Goal: Transaction & Acquisition: Purchase product/service

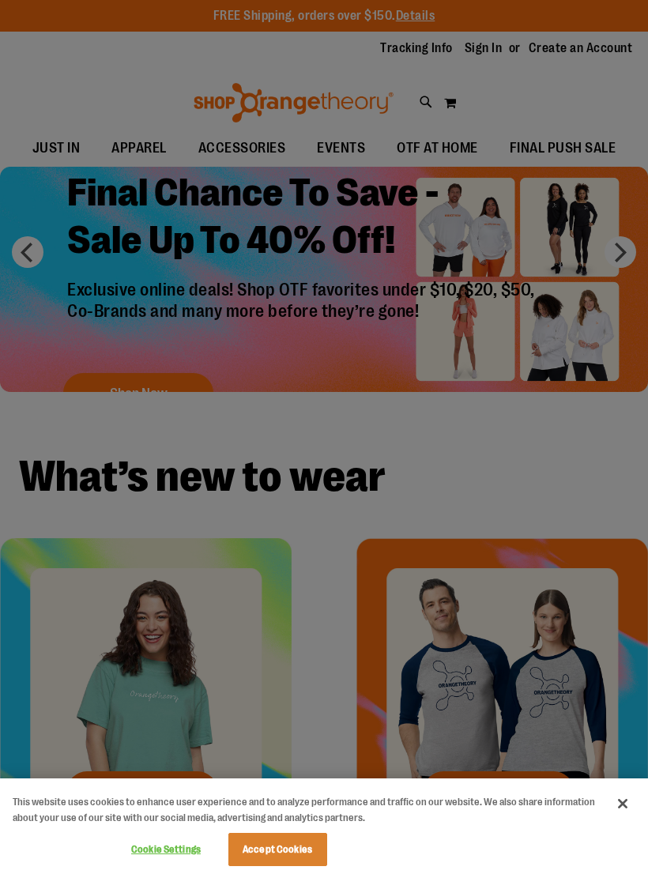
click at [618, 806] on button "Close" at bounding box center [623, 804] width 35 height 35
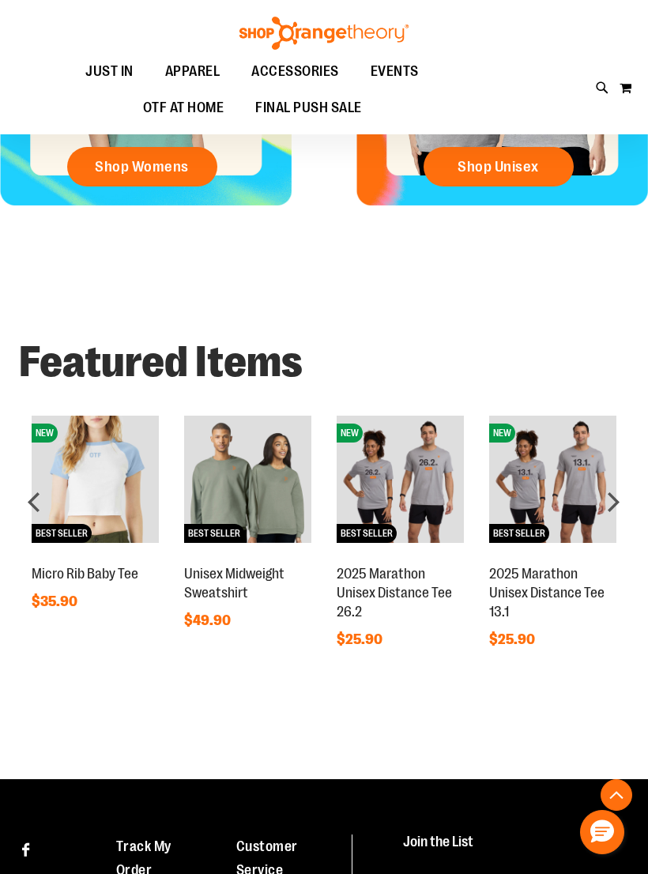
scroll to position [620, 0]
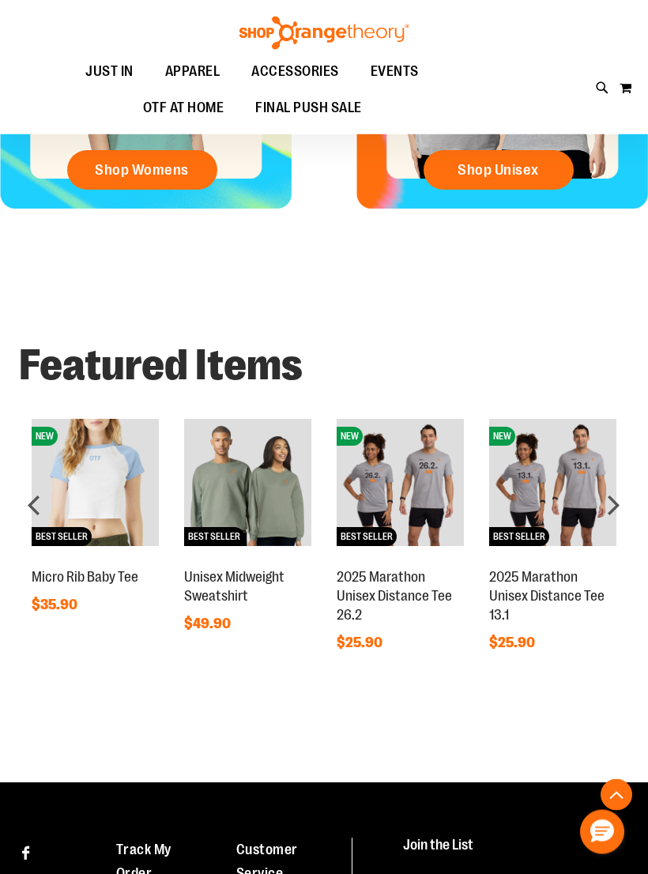
click at [615, 501] on div "next" at bounding box center [614, 506] width 32 height 32
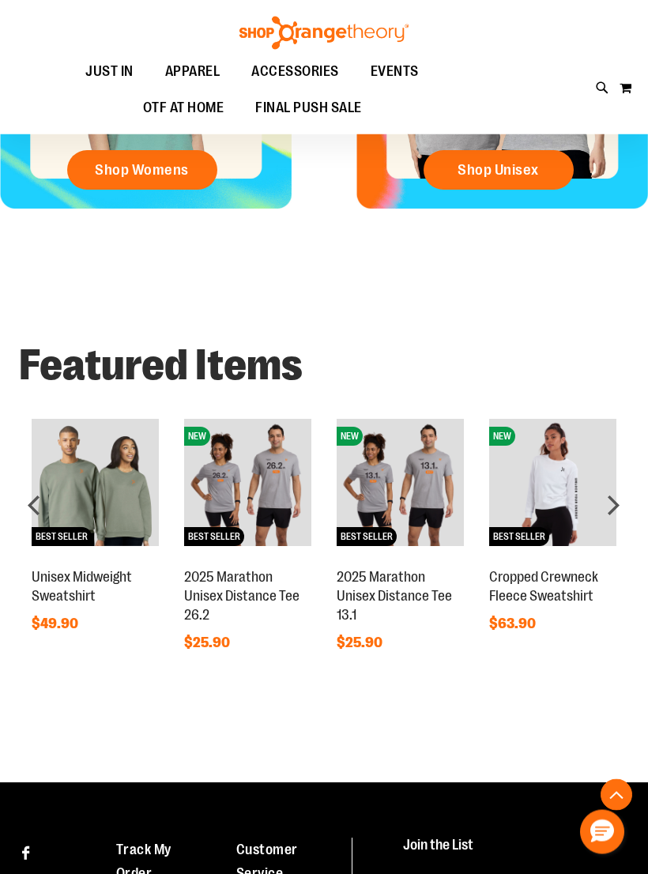
click at [604, 500] on div "next" at bounding box center [614, 506] width 32 height 32
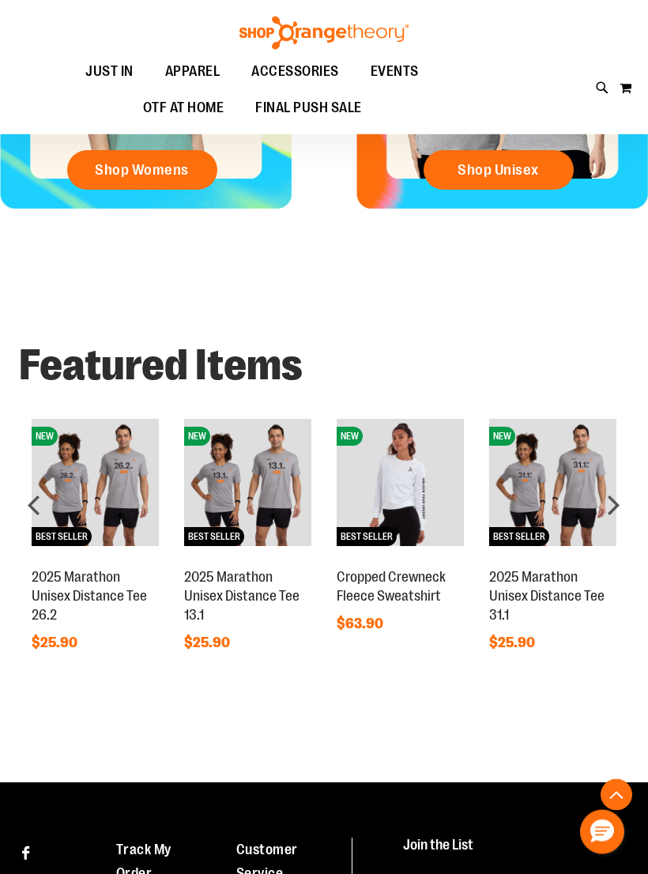
click at [598, 495] on div "next" at bounding box center [614, 506] width 32 height 32
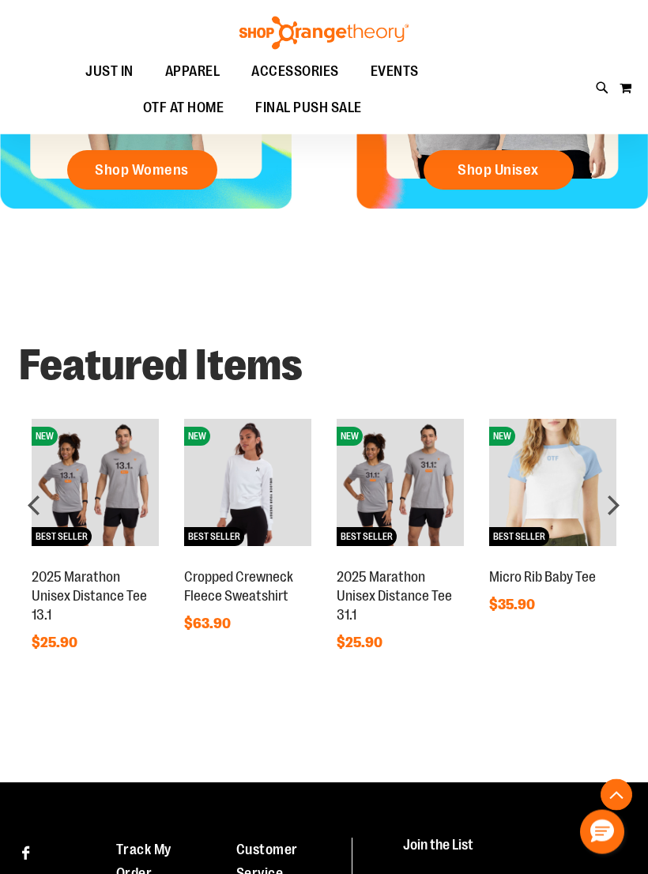
click at [613, 490] on div "next" at bounding box center [614, 506] width 32 height 32
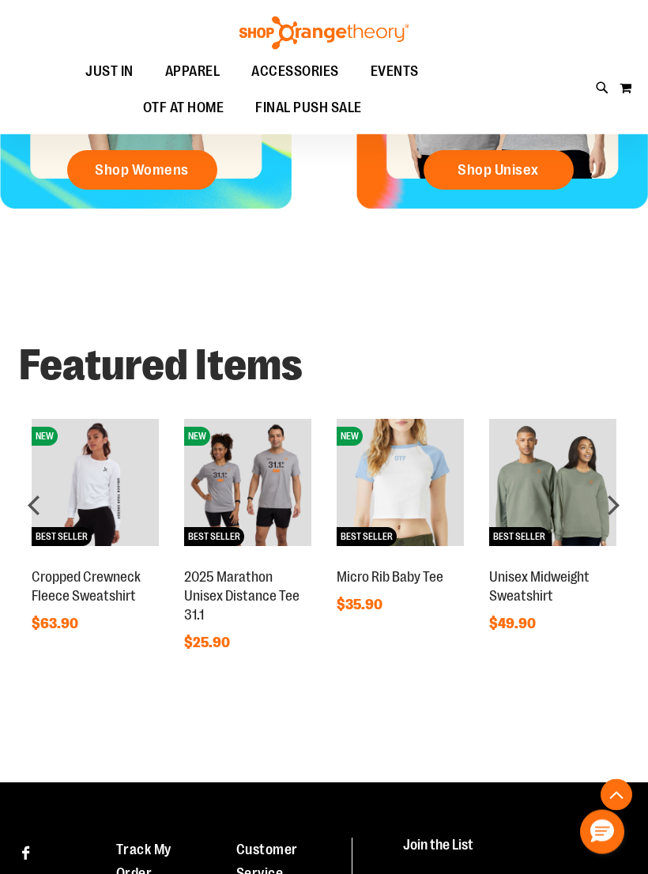
click at [602, 494] on div "next" at bounding box center [614, 506] width 32 height 32
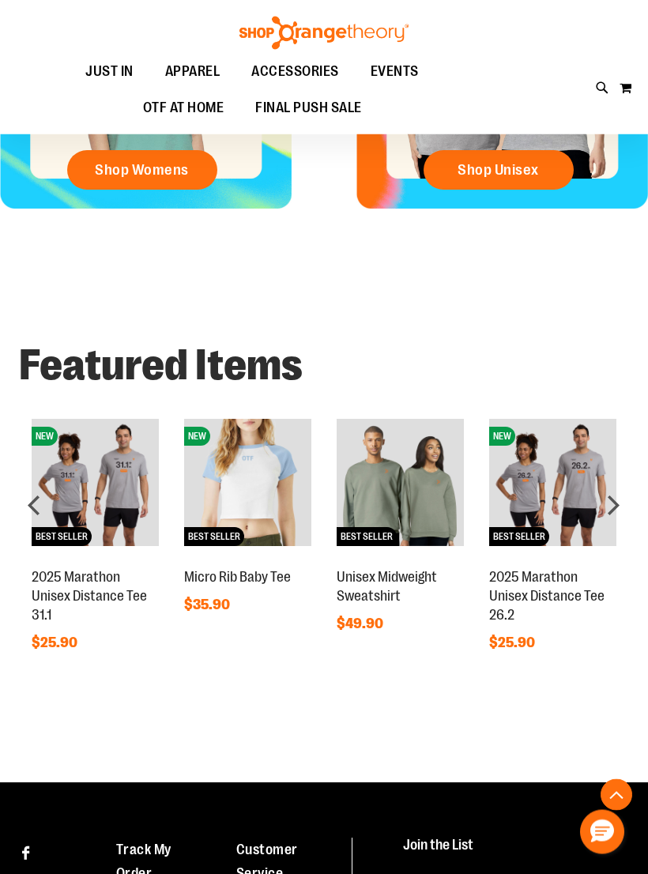
click at [610, 491] on div "next" at bounding box center [614, 506] width 32 height 32
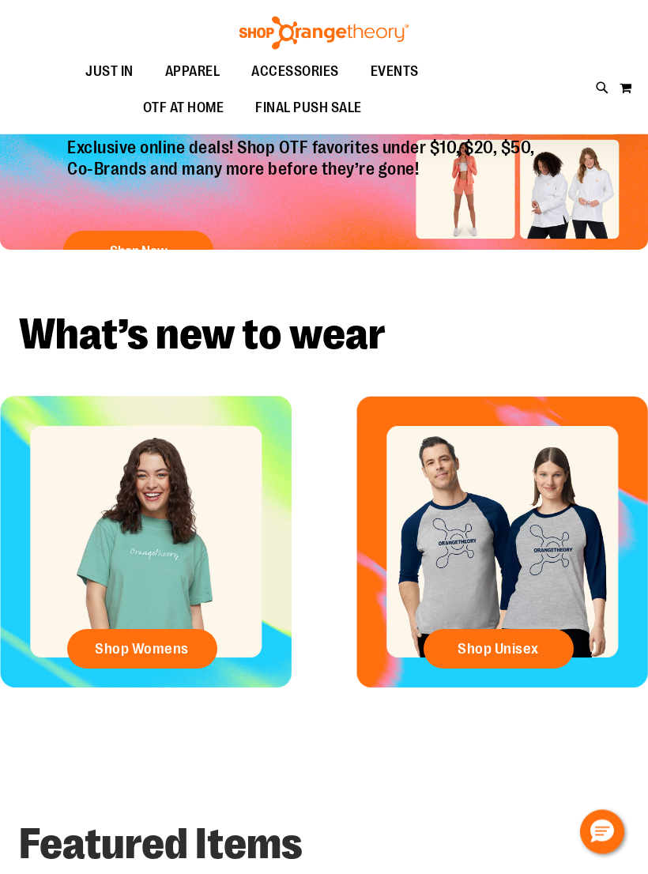
scroll to position [0, 0]
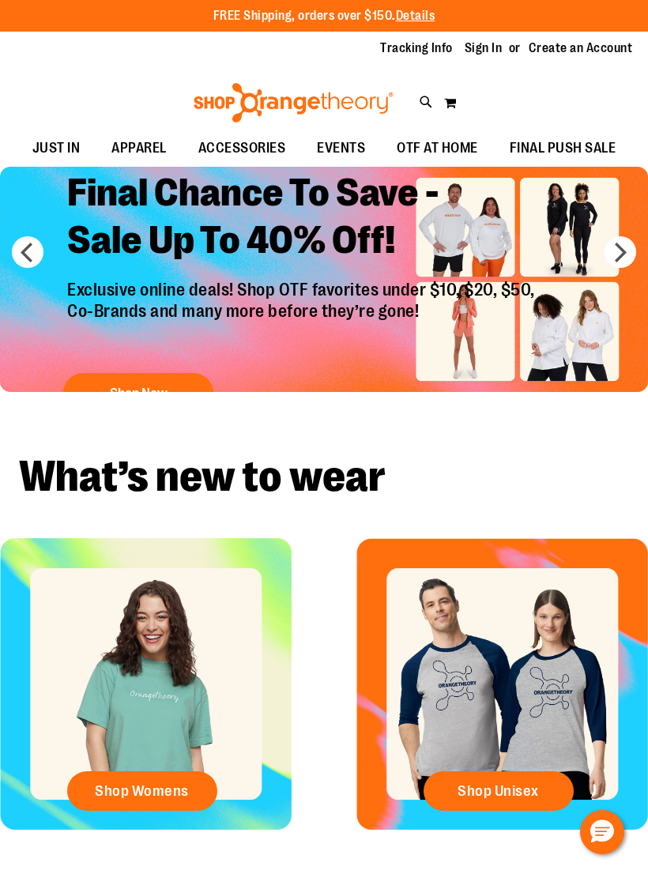
click at [481, 233] on h2 "Final Chance To Save - Sale Up To 40% Off!" at bounding box center [303, 218] width 496 height 123
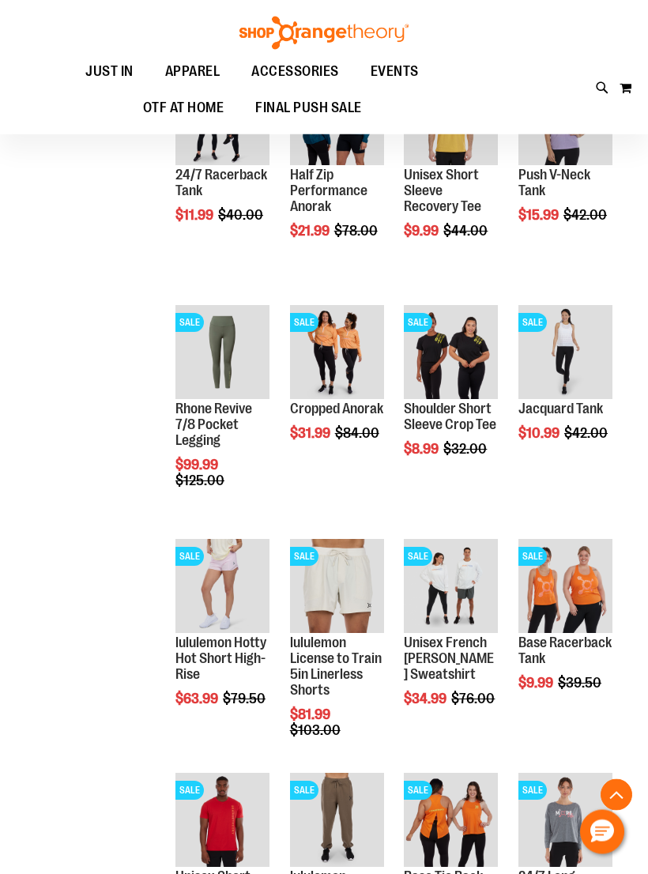
scroll to position [710, 0]
click at [458, 795] on span "Quickview" at bounding box center [441, 815] width 75 height 41
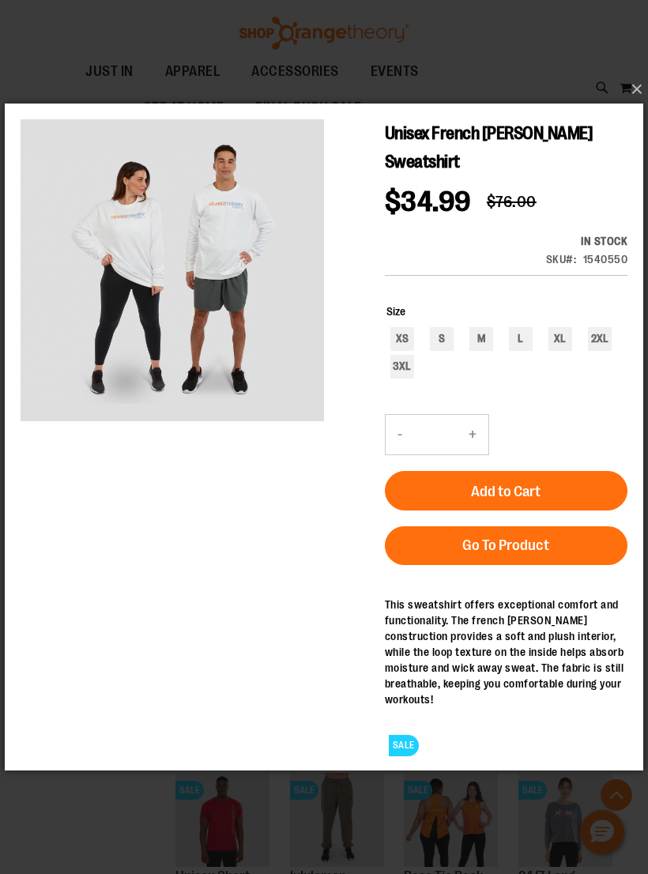
scroll to position [714, 0]
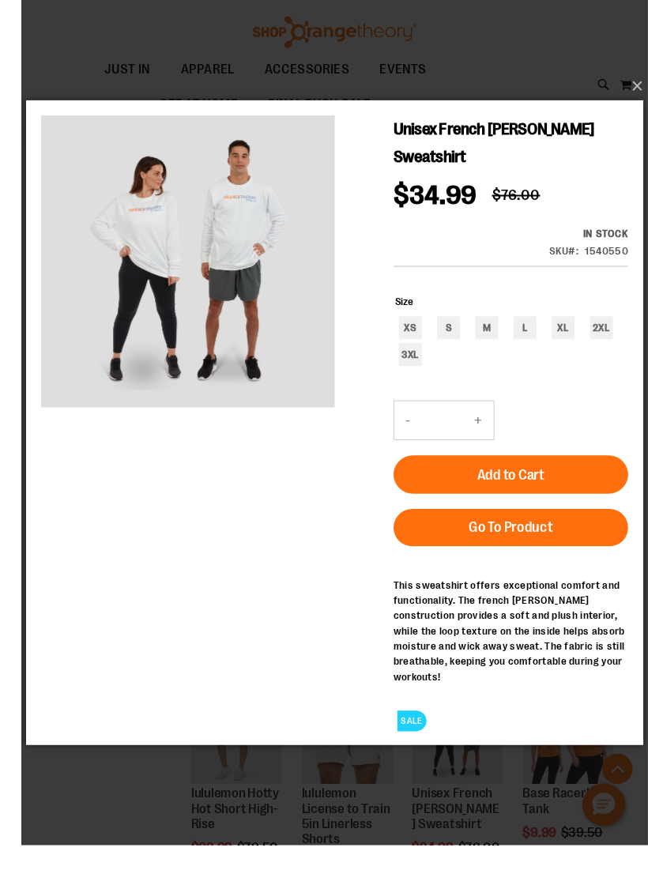
scroll to position [700, 0]
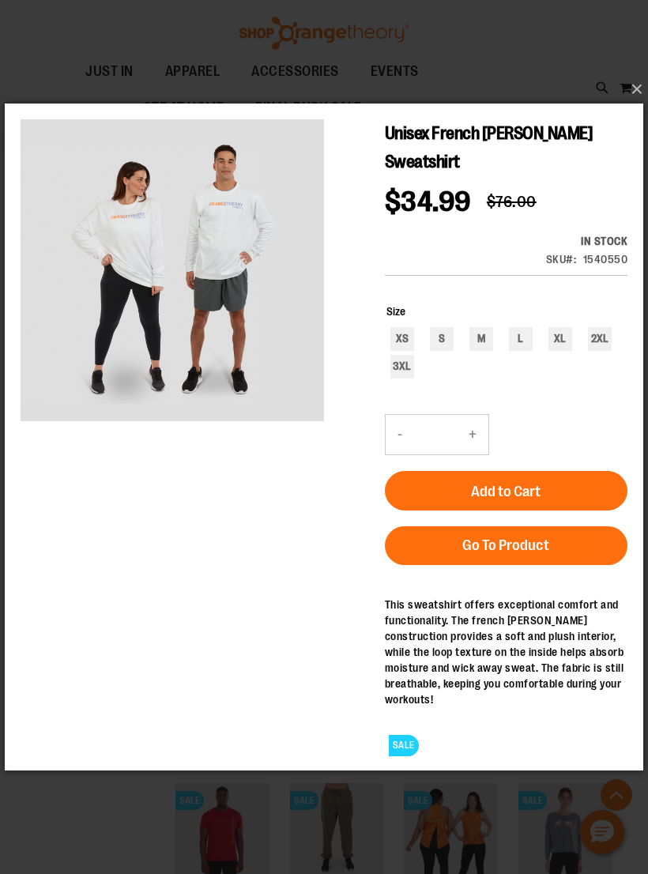
click at [638, 101] on button "×" at bounding box center [328, 89] width 639 height 35
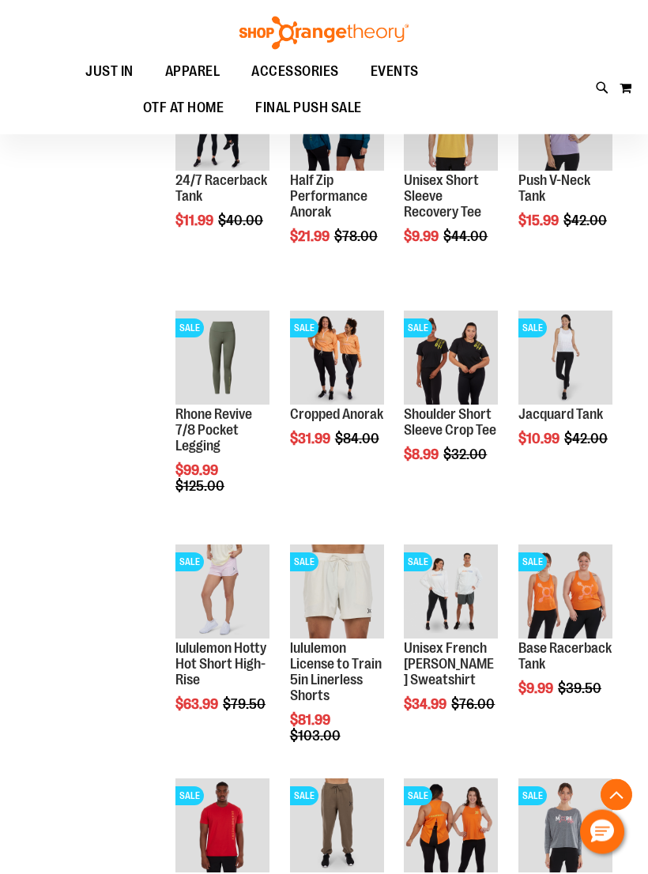
scroll to position [692, 0]
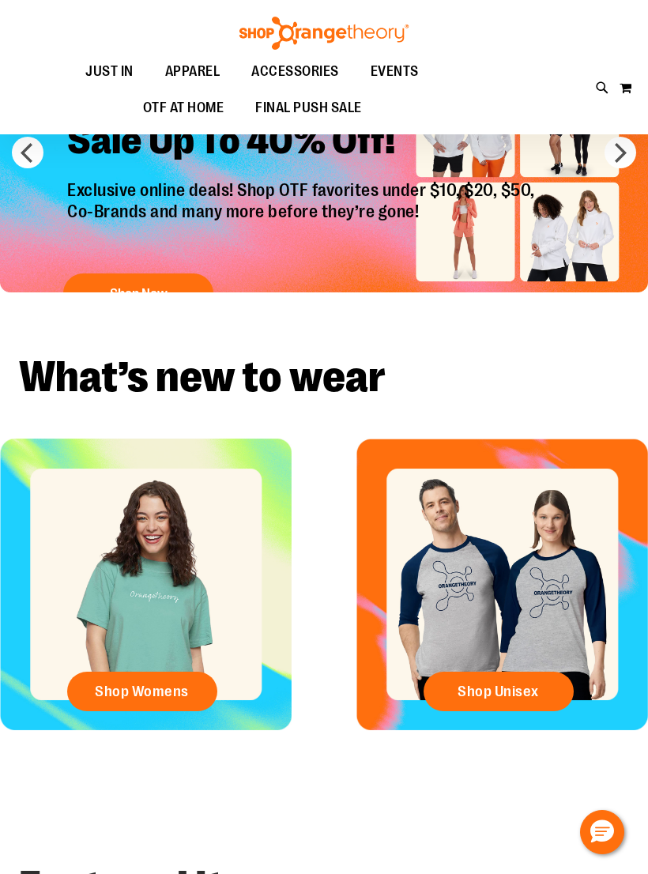
scroll to position [75, 0]
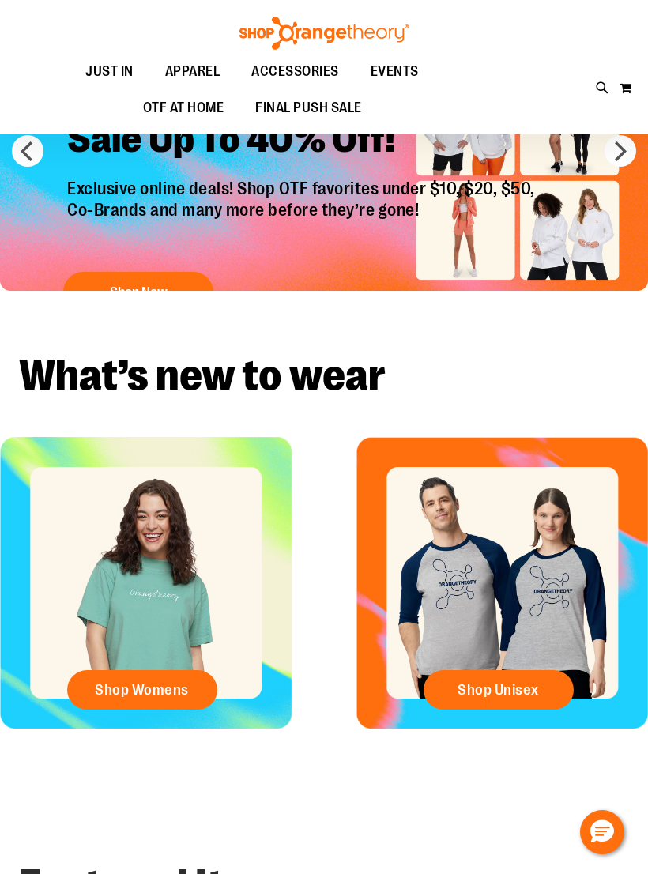
click at [176, 694] on span "Shop Womens" at bounding box center [142, 689] width 94 height 17
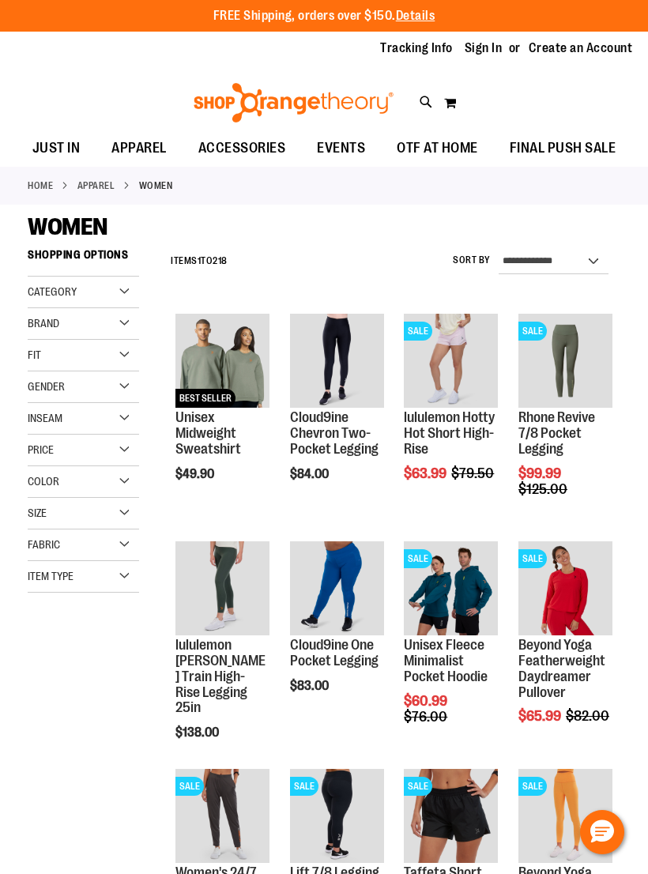
click at [123, 306] on div "Category" at bounding box center [83, 293] width 111 height 32
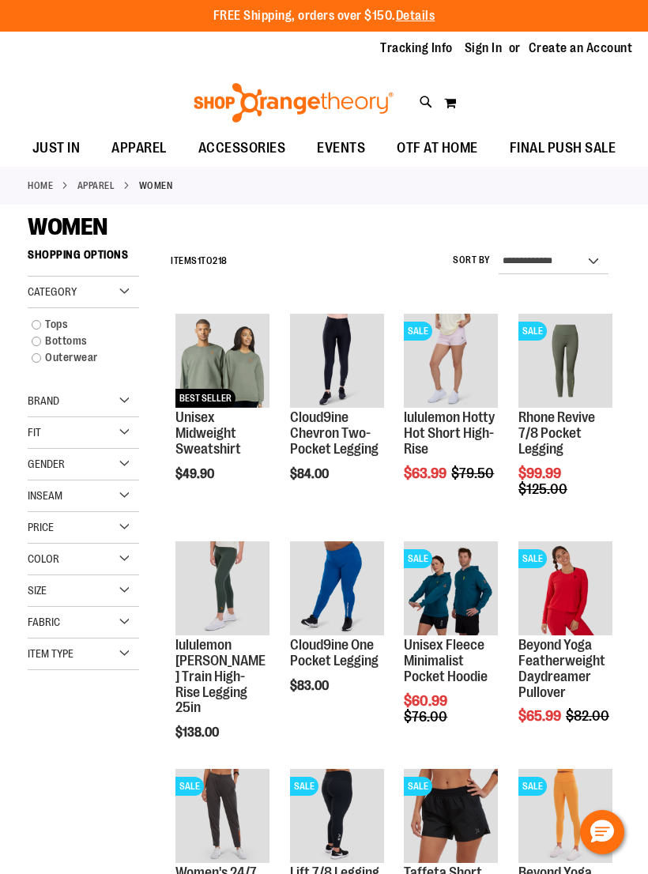
click at [119, 659] on div "Item Type" at bounding box center [83, 655] width 111 height 32
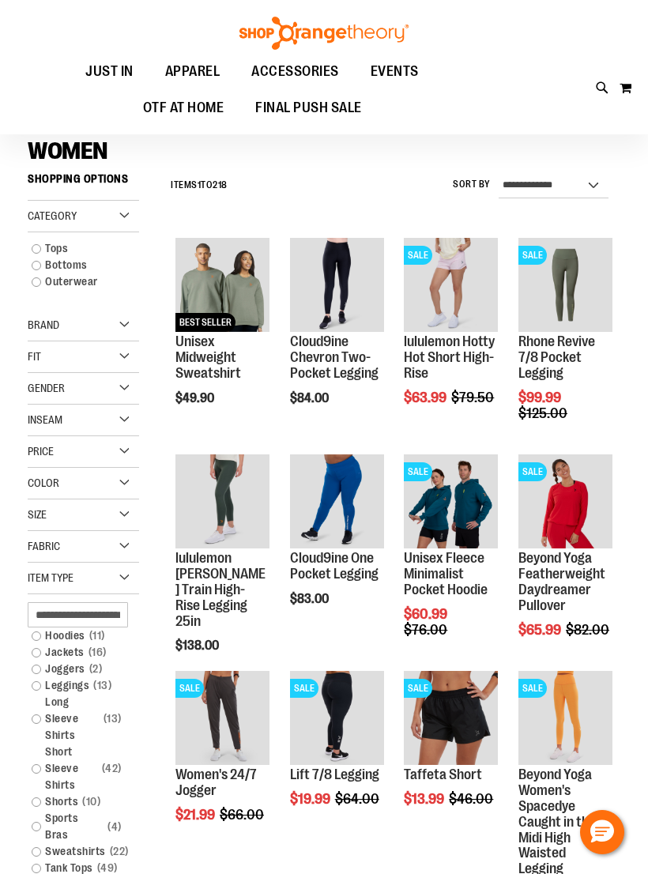
scroll to position [86, 0]
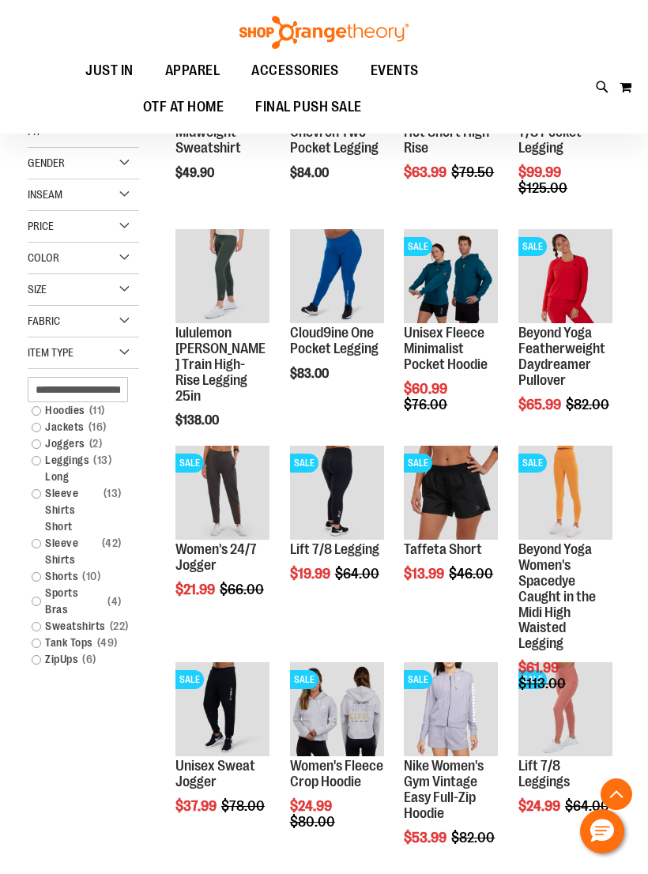
click at [36, 621] on link "Sweatshirts 22 items" at bounding box center [78, 627] width 108 height 17
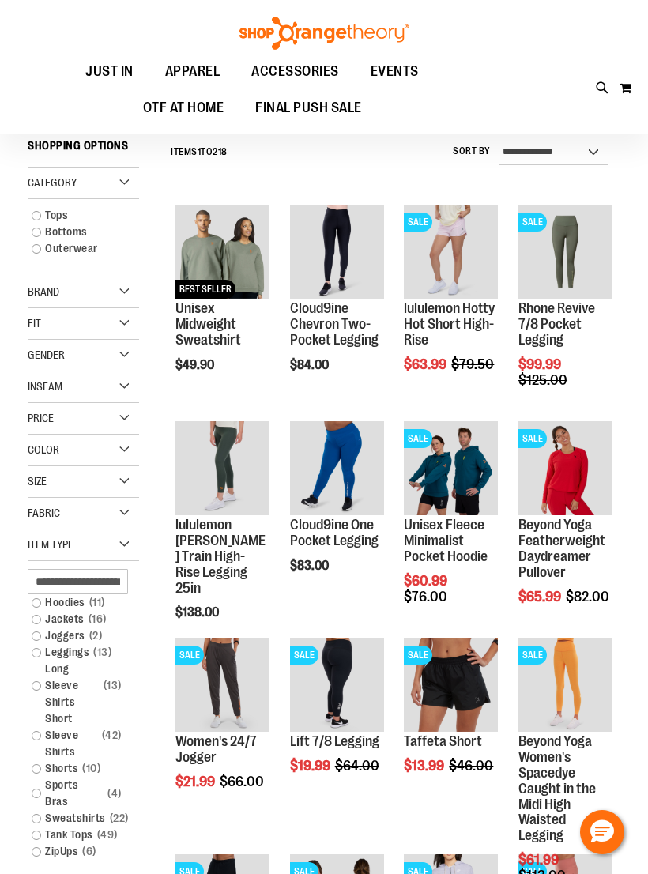
scroll to position [107, 0]
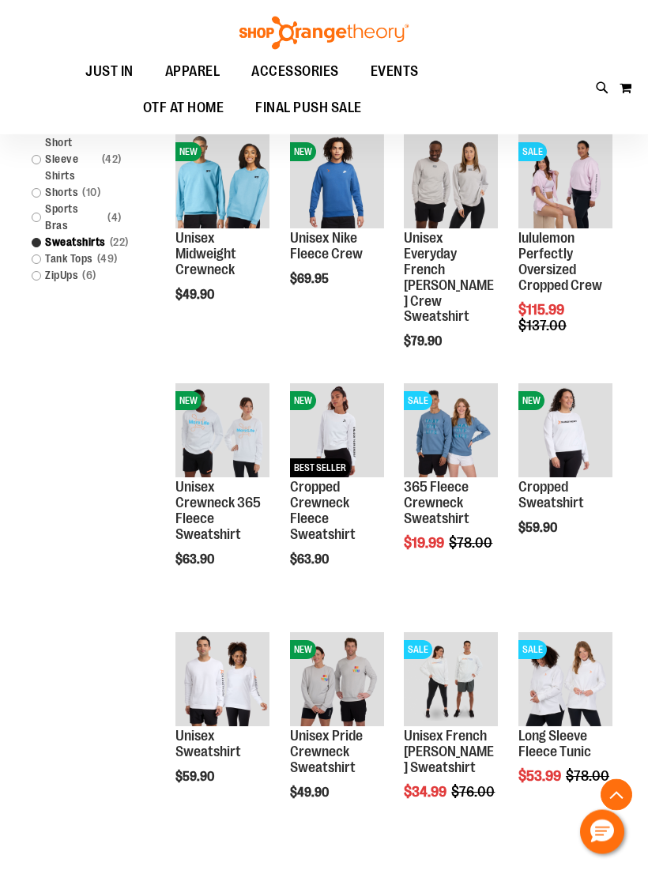
scroll to position [677, 0]
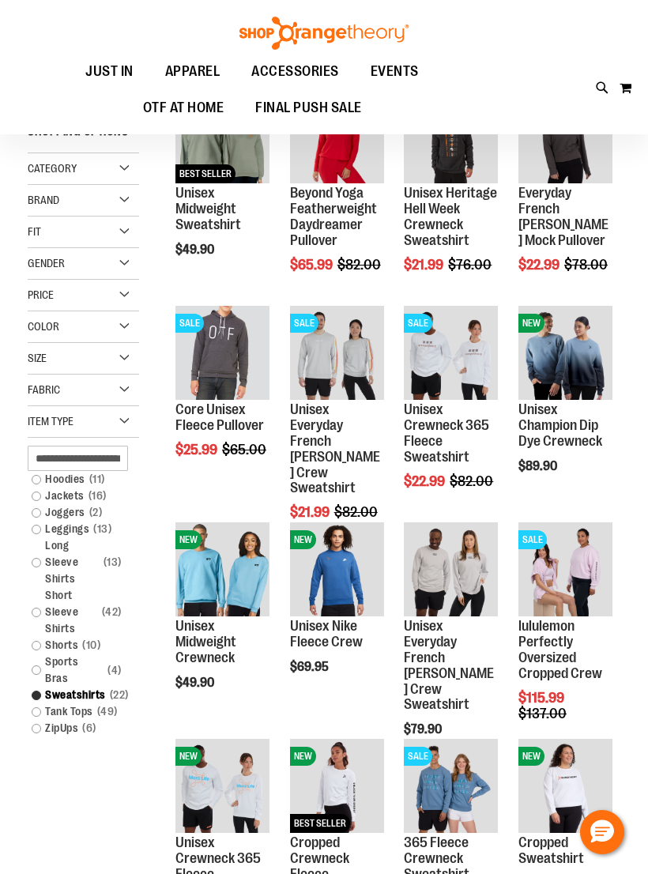
scroll to position [240, 0]
